Goal: Task Accomplishment & Management: Manage account settings

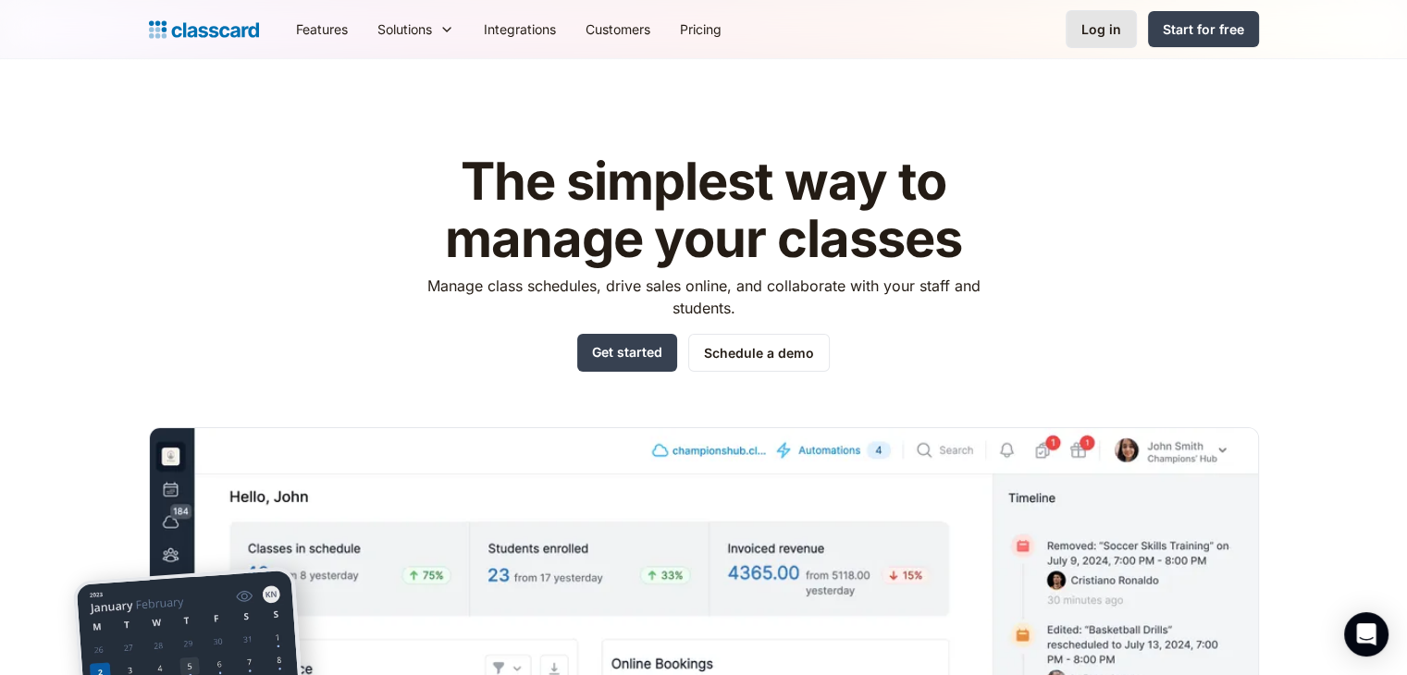
click at [1095, 38] on div "Log in" at bounding box center [1101, 28] width 40 height 19
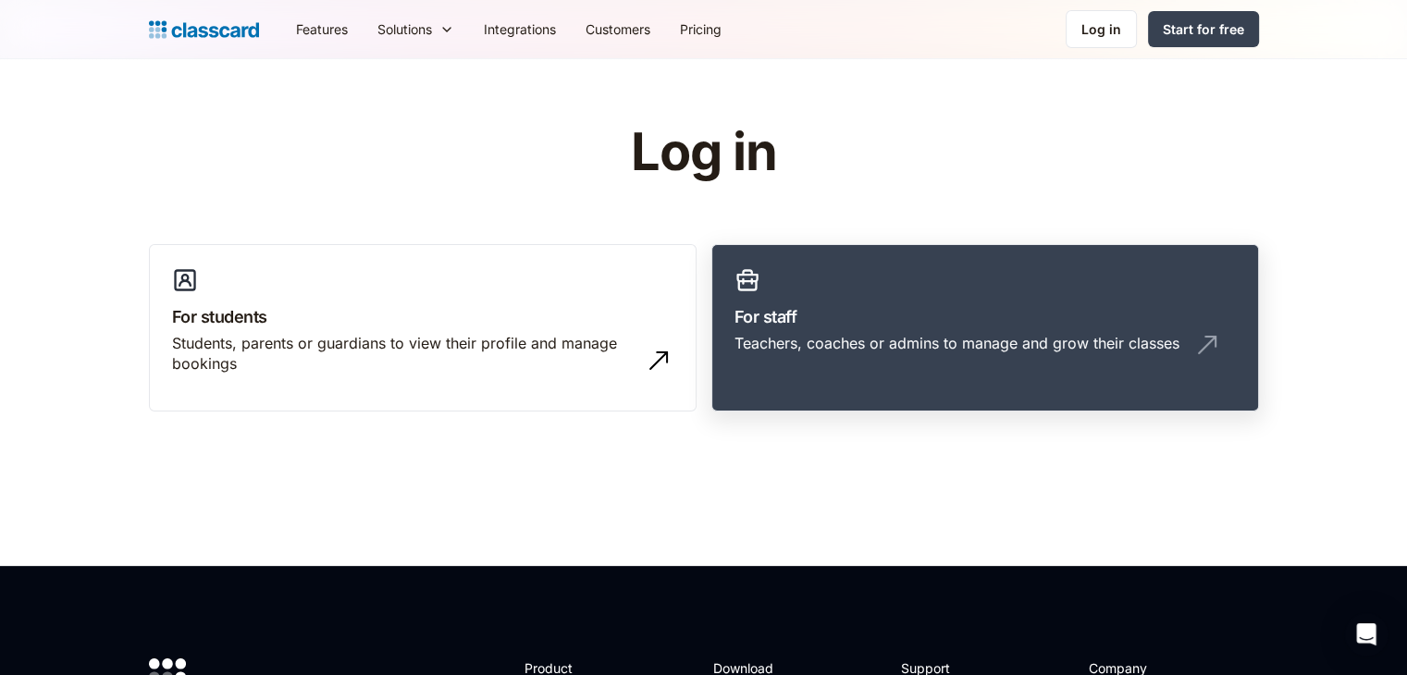
click at [897, 349] on div "Teachers, coaches or admins to manage and grow their classes" at bounding box center [956, 343] width 445 height 20
